Goal: Navigation & Orientation: Find specific page/section

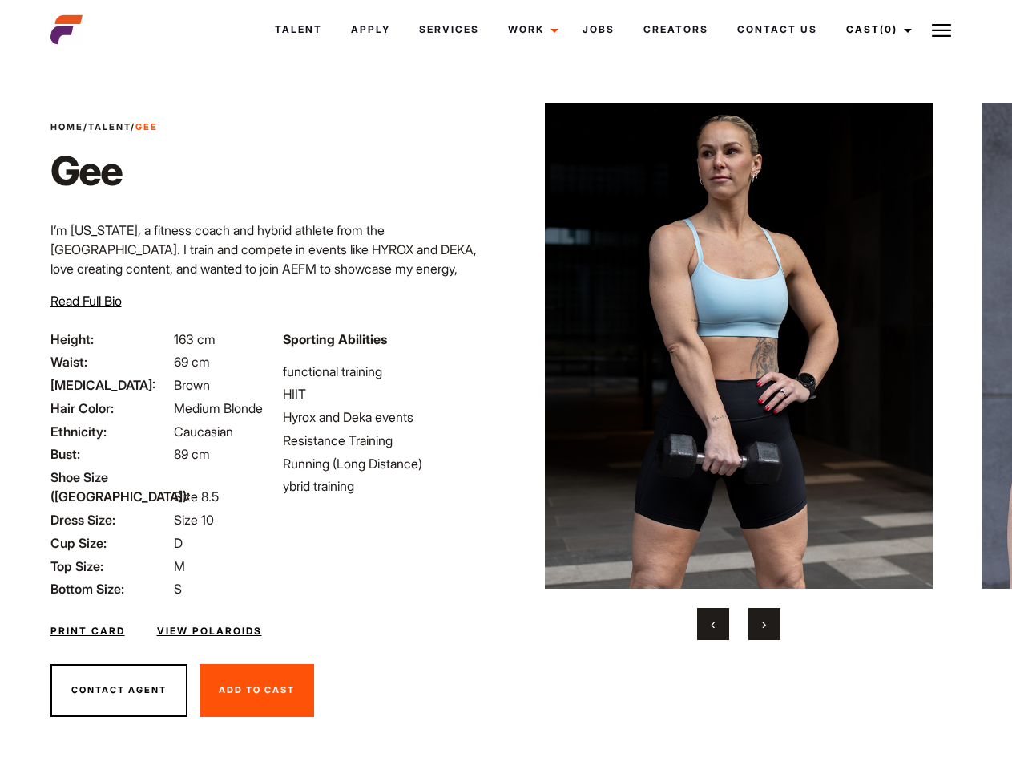
click at [875, 30] on link "Cast (0)" at bounding box center [877, 29] width 90 height 43
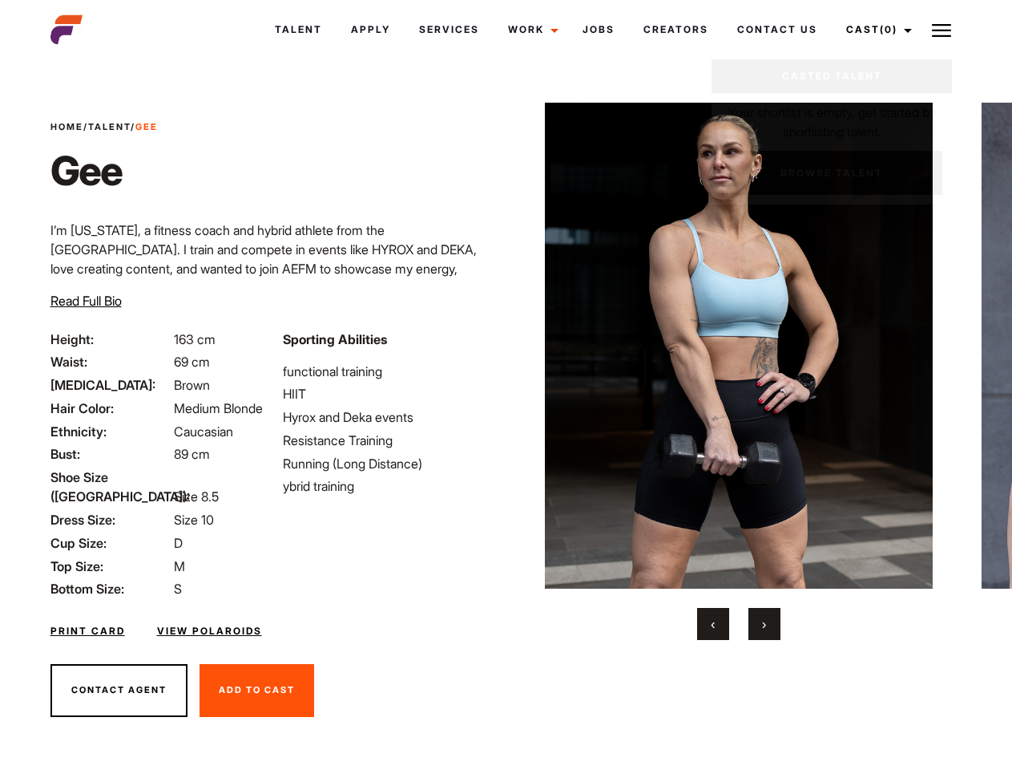
click at [942, 30] on img at bounding box center [941, 30] width 19 height 19
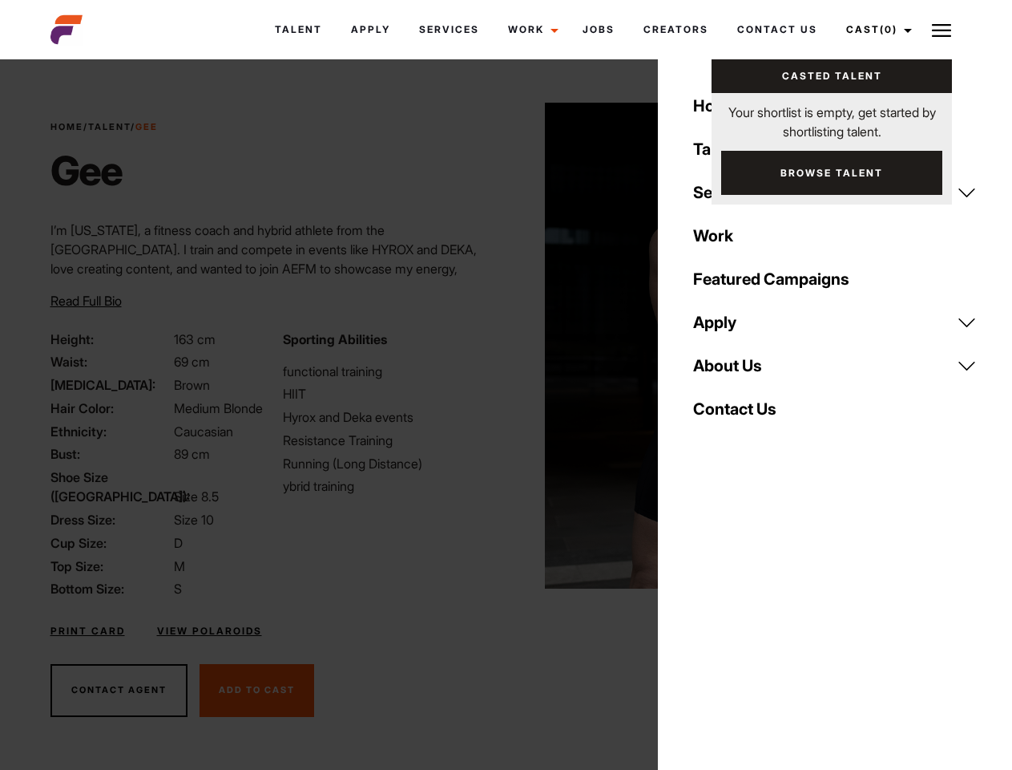
click at [738, 371] on img at bounding box center [739, 346] width 389 height 486
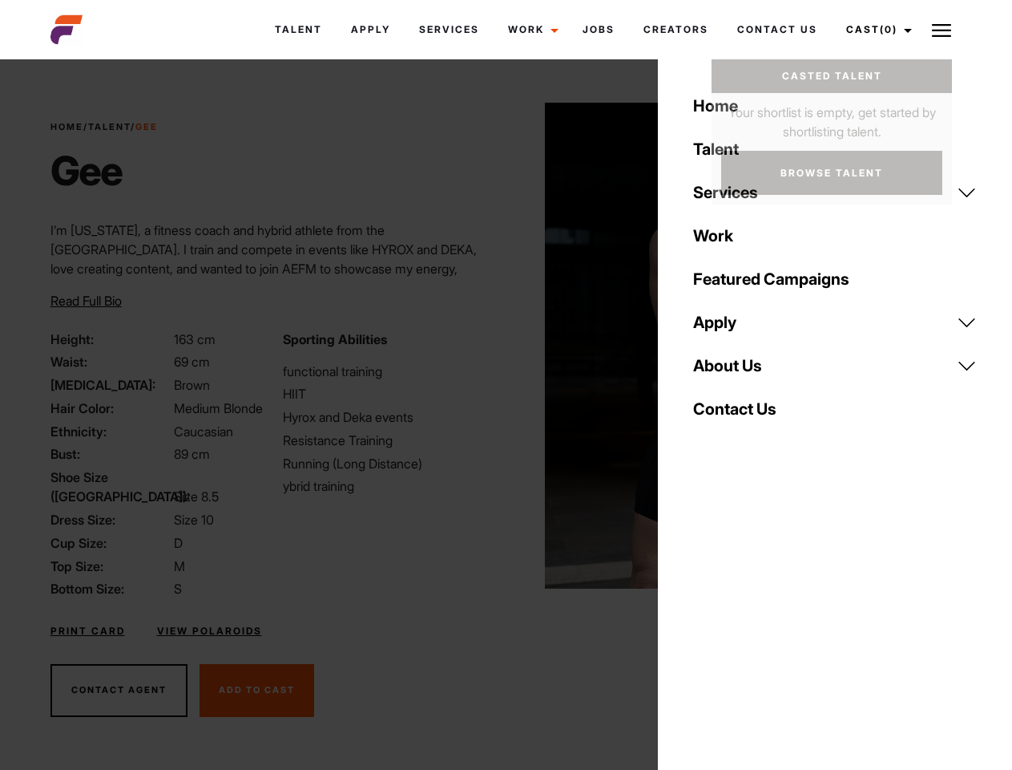
click at [506, 345] on div "Sporting Abilities functional training HIIT Hyrox and Deka events Resistance Tr…" at bounding box center [389, 463] width 232 height 269
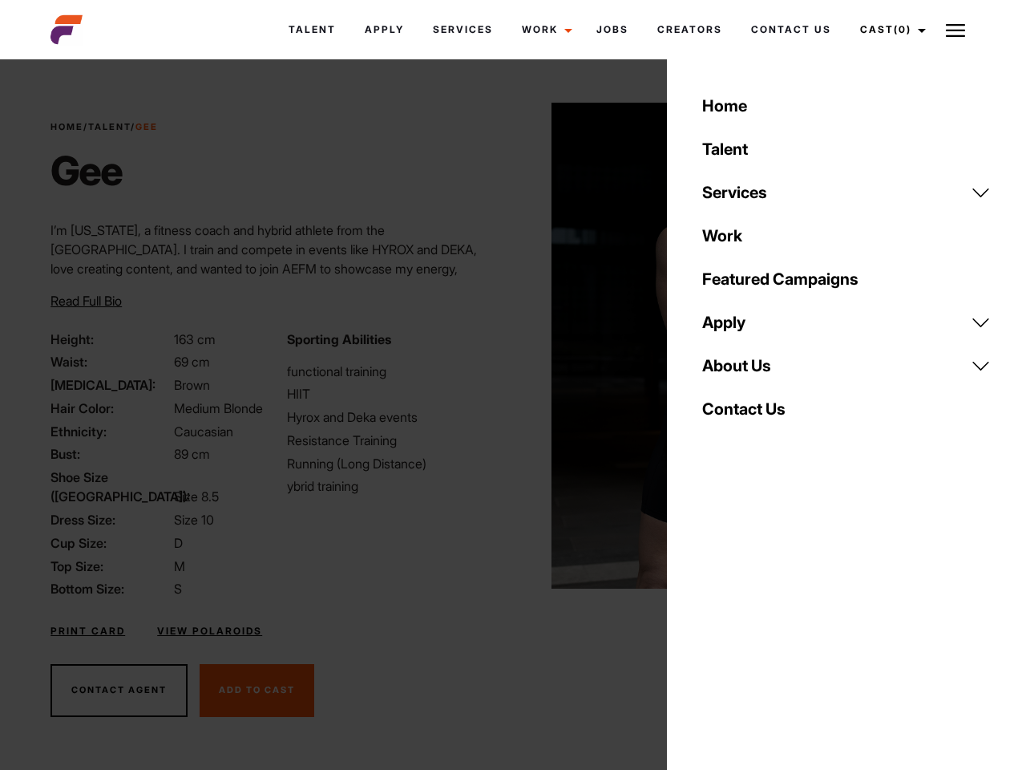
click at [713, 624] on button "‹" at bounding box center [723, 624] width 32 height 32
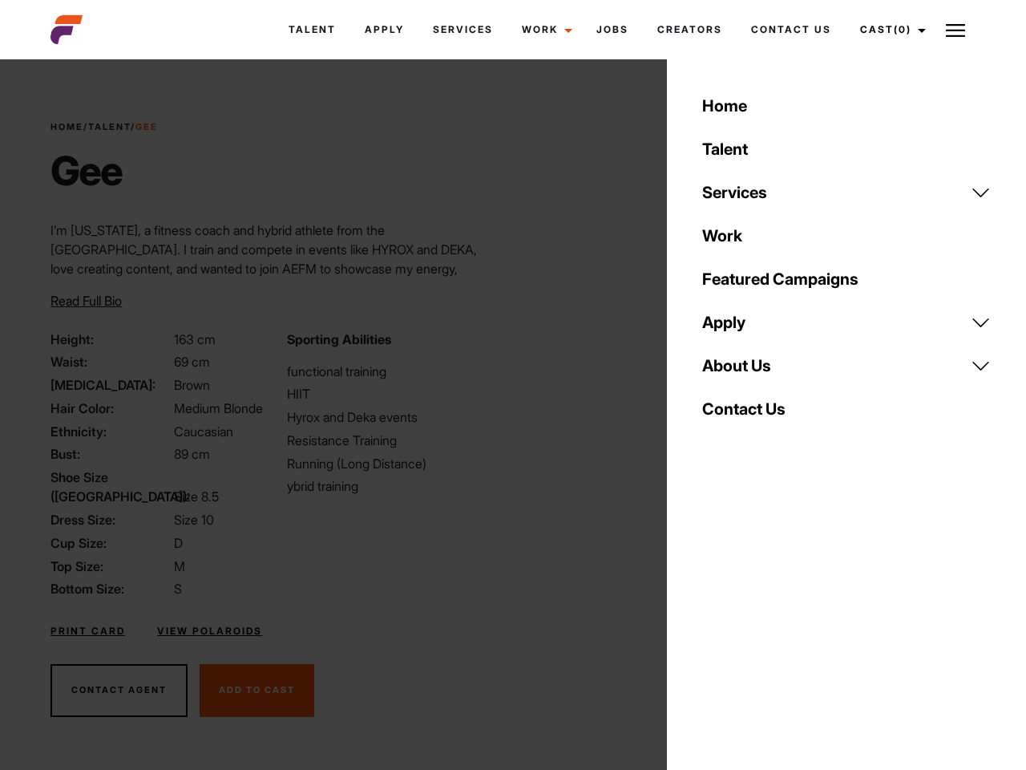
click at [765, 624] on div "Home Talent Services Talent Casting Photography Videography Creative Hair and M…" at bounding box center [846, 385] width 359 height 770
